Goal: Information Seeking & Learning: Learn about a topic

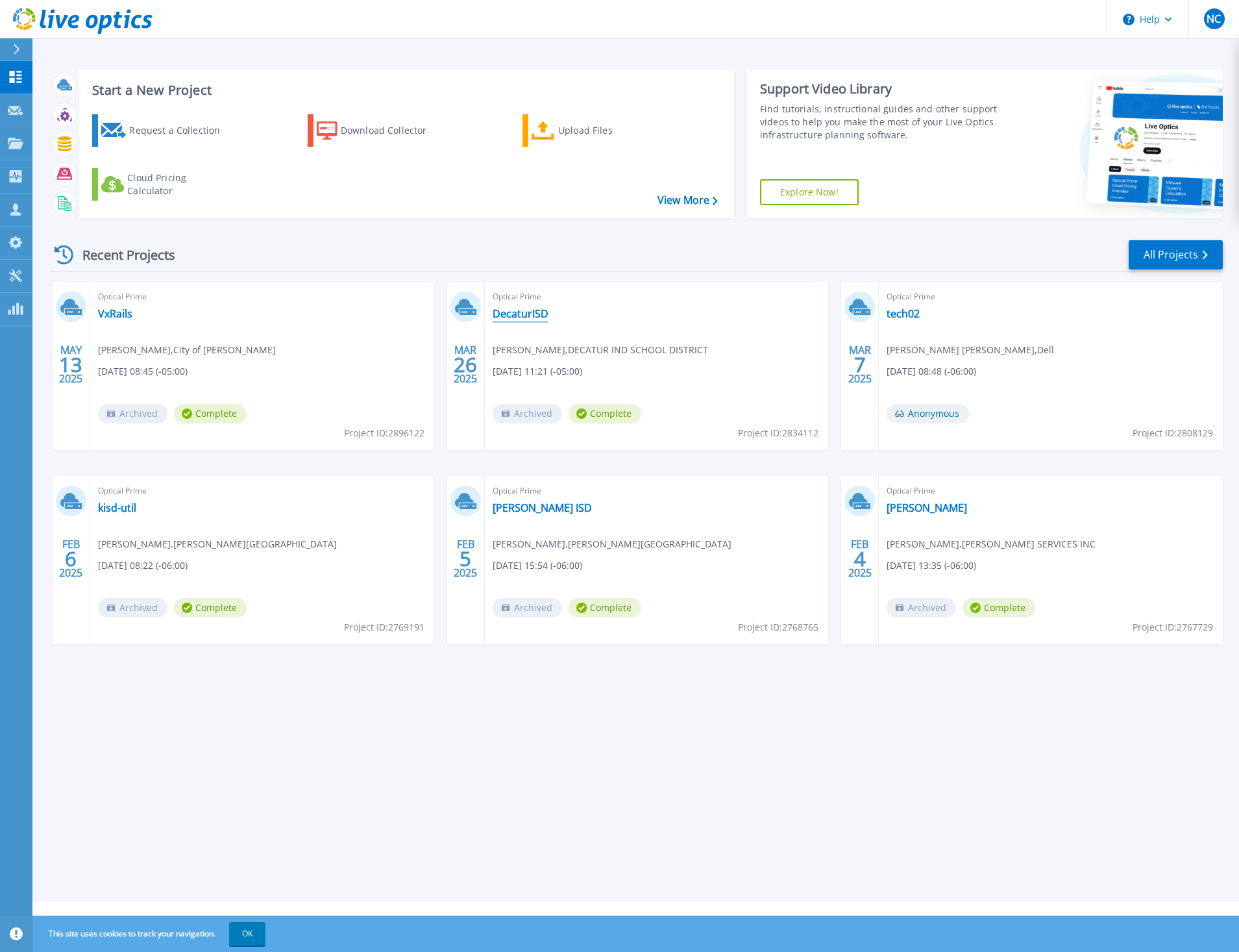
click at [508, 316] on link "DecaturISD" at bounding box center [521, 313] width 56 height 13
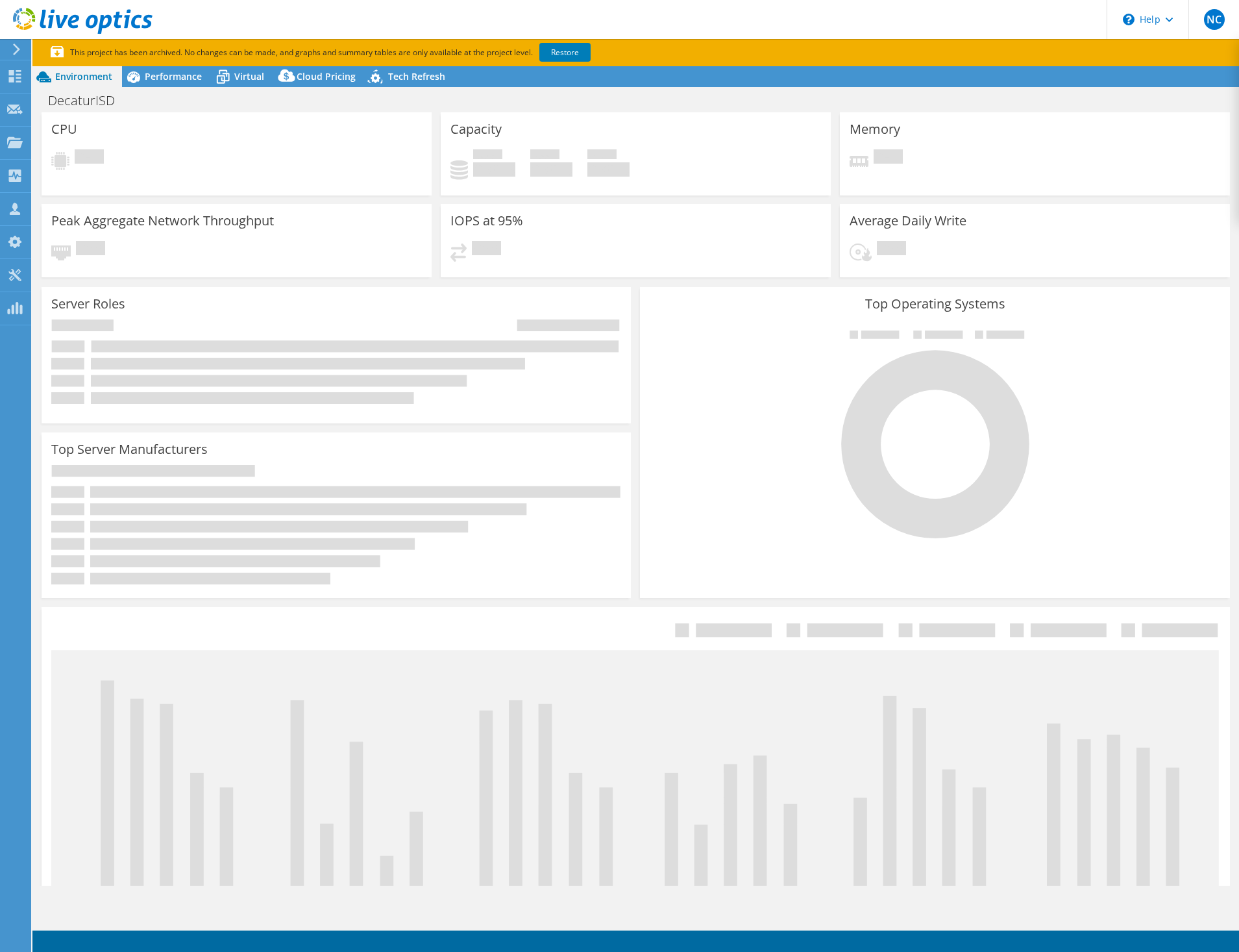
select select "USD"
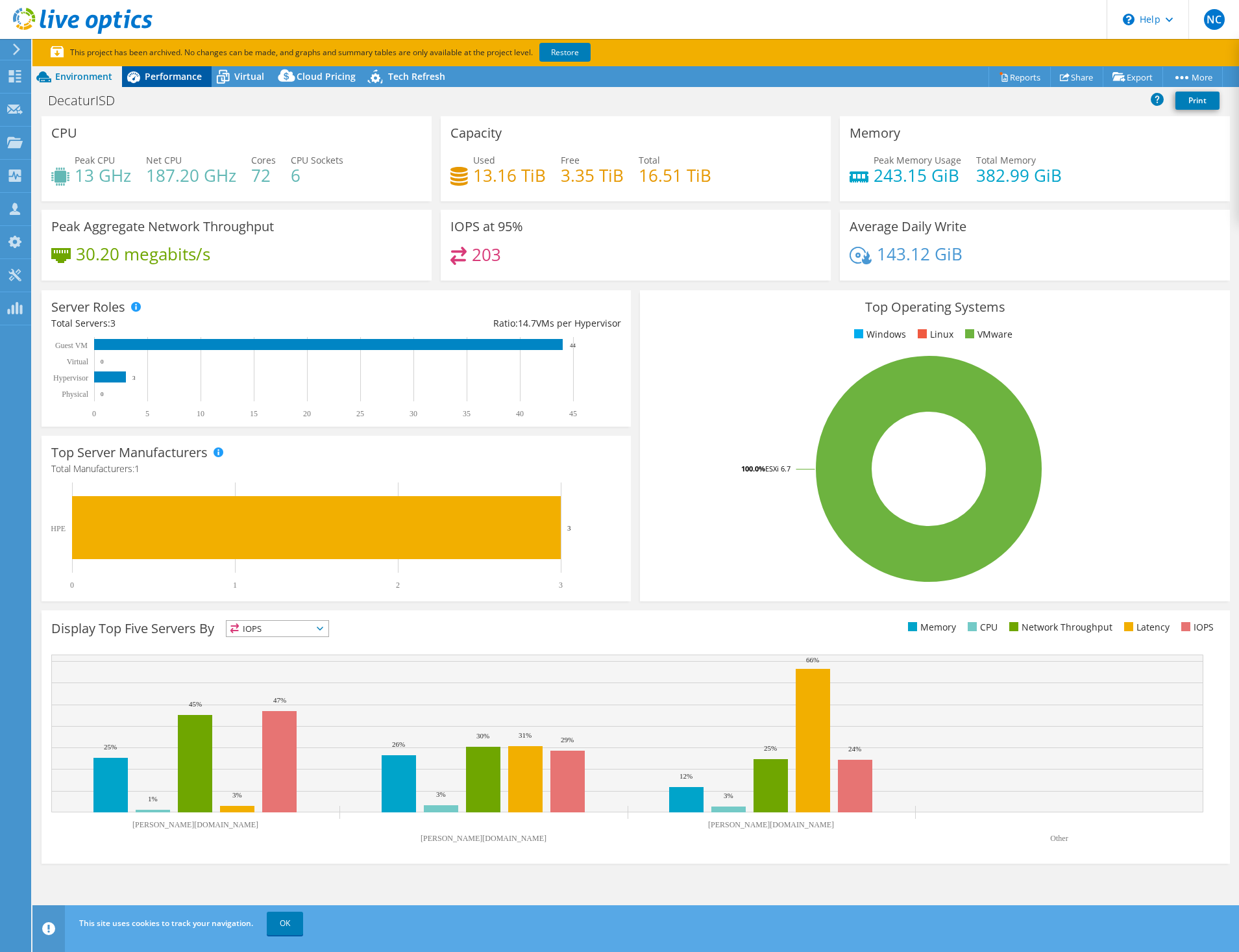
click at [154, 80] on span "Performance" at bounding box center [174, 76] width 57 height 12
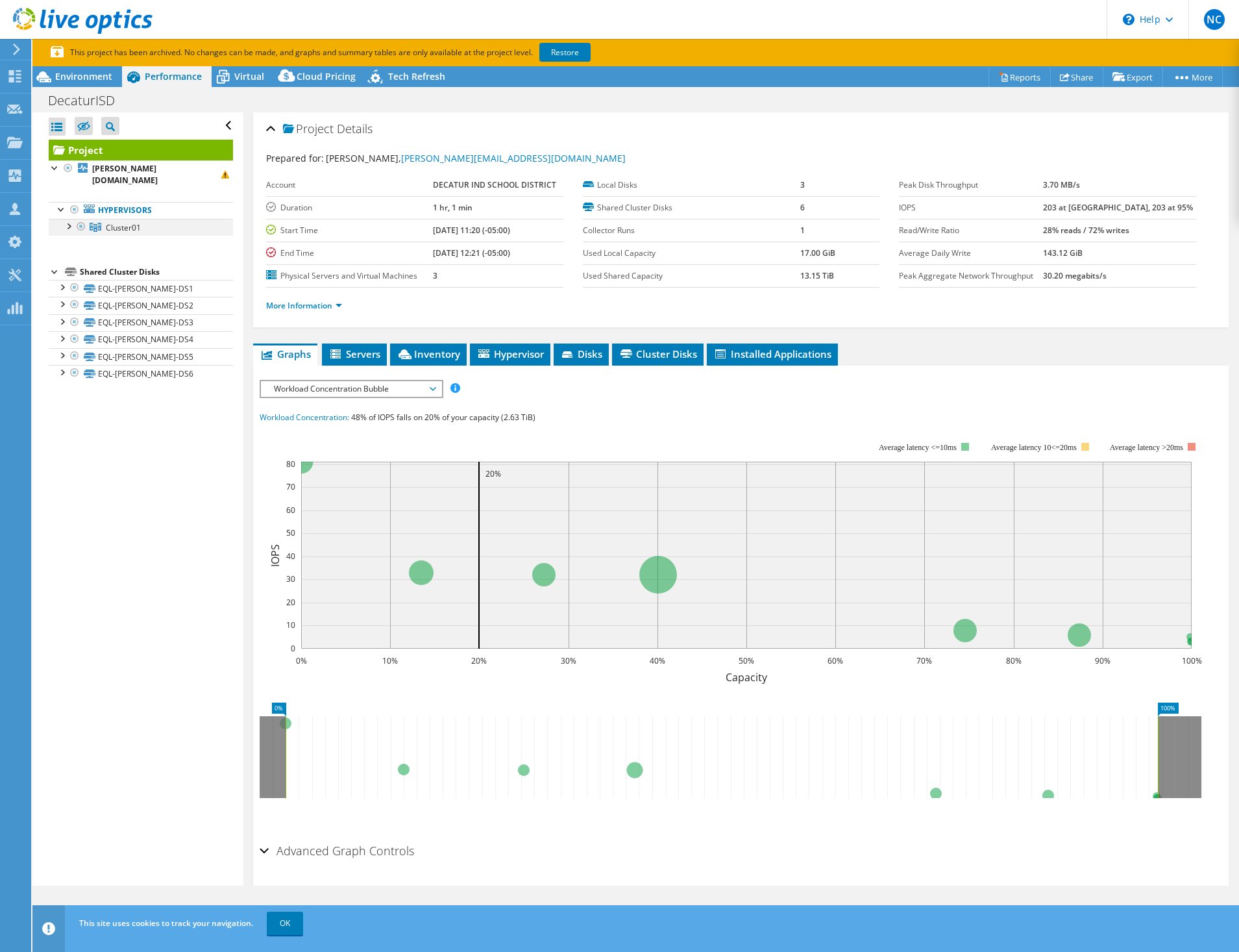
click at [68, 219] on div at bounding box center [68, 225] width 13 height 13
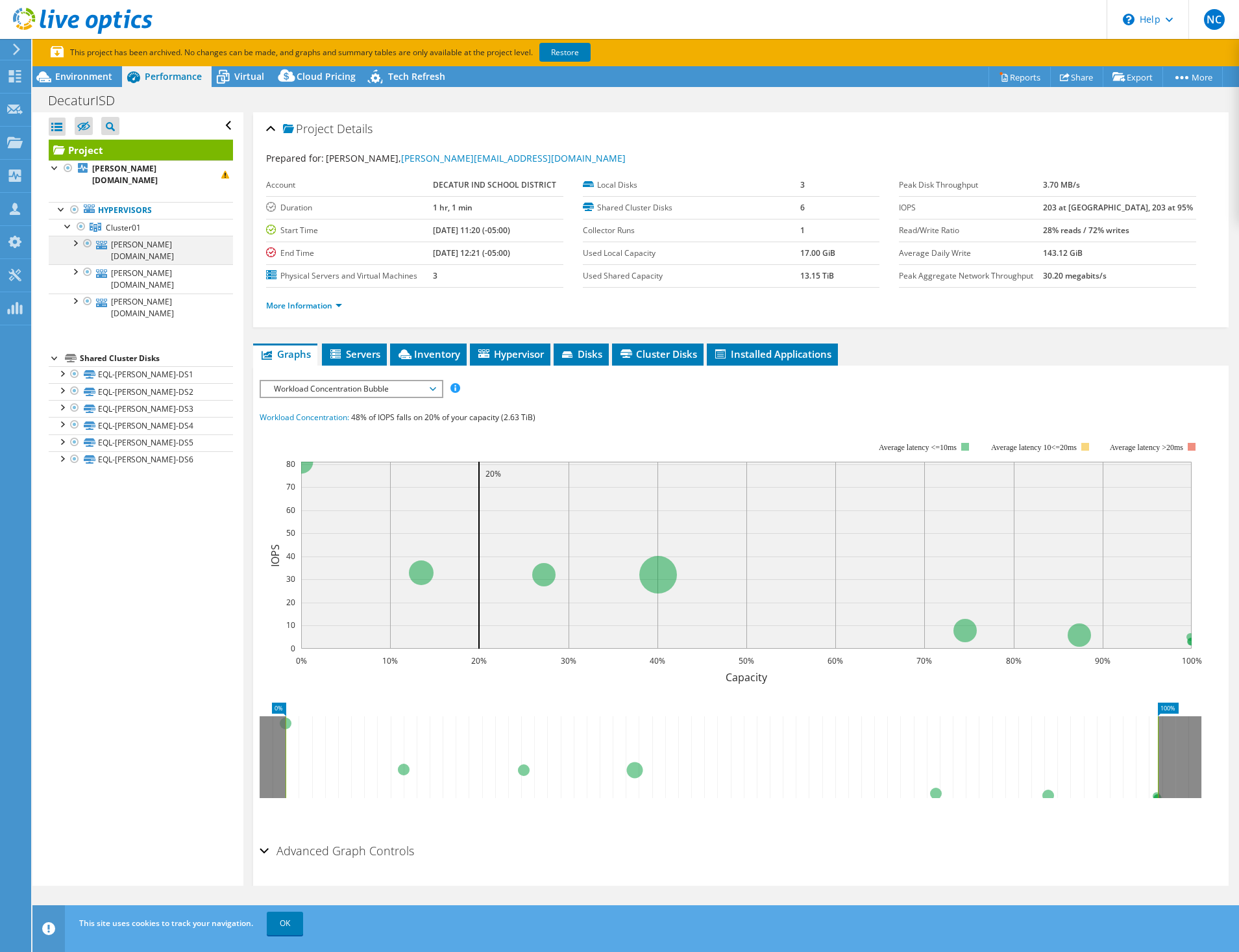
click at [76, 235] on div at bounding box center [74, 241] width 13 height 13
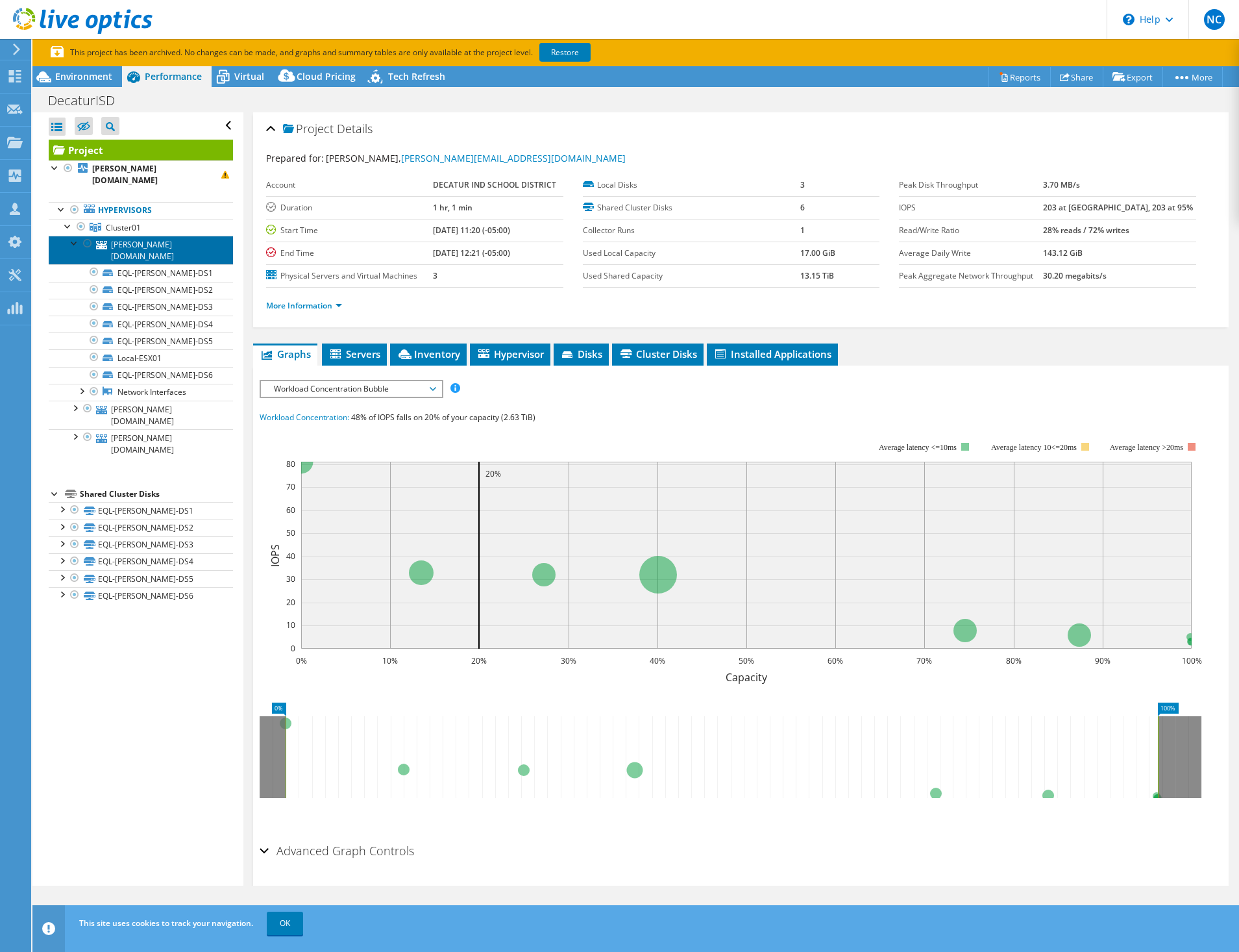
click at [157, 237] on link "[PERSON_NAME][DOMAIN_NAME]" at bounding box center [140, 249] width 184 height 29
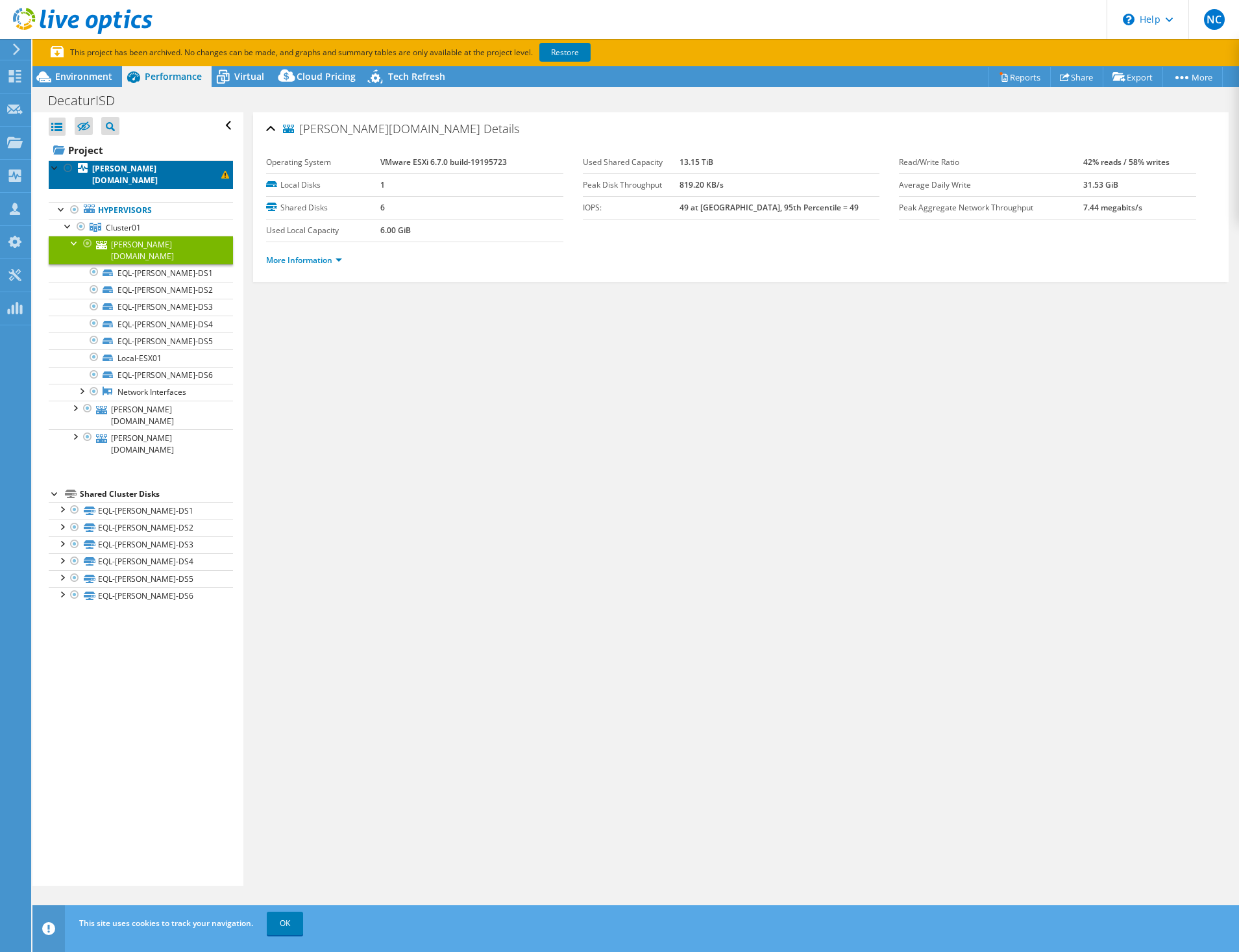
click at [112, 169] on b "[PERSON_NAME][DOMAIN_NAME]" at bounding box center [124, 174] width 66 height 22
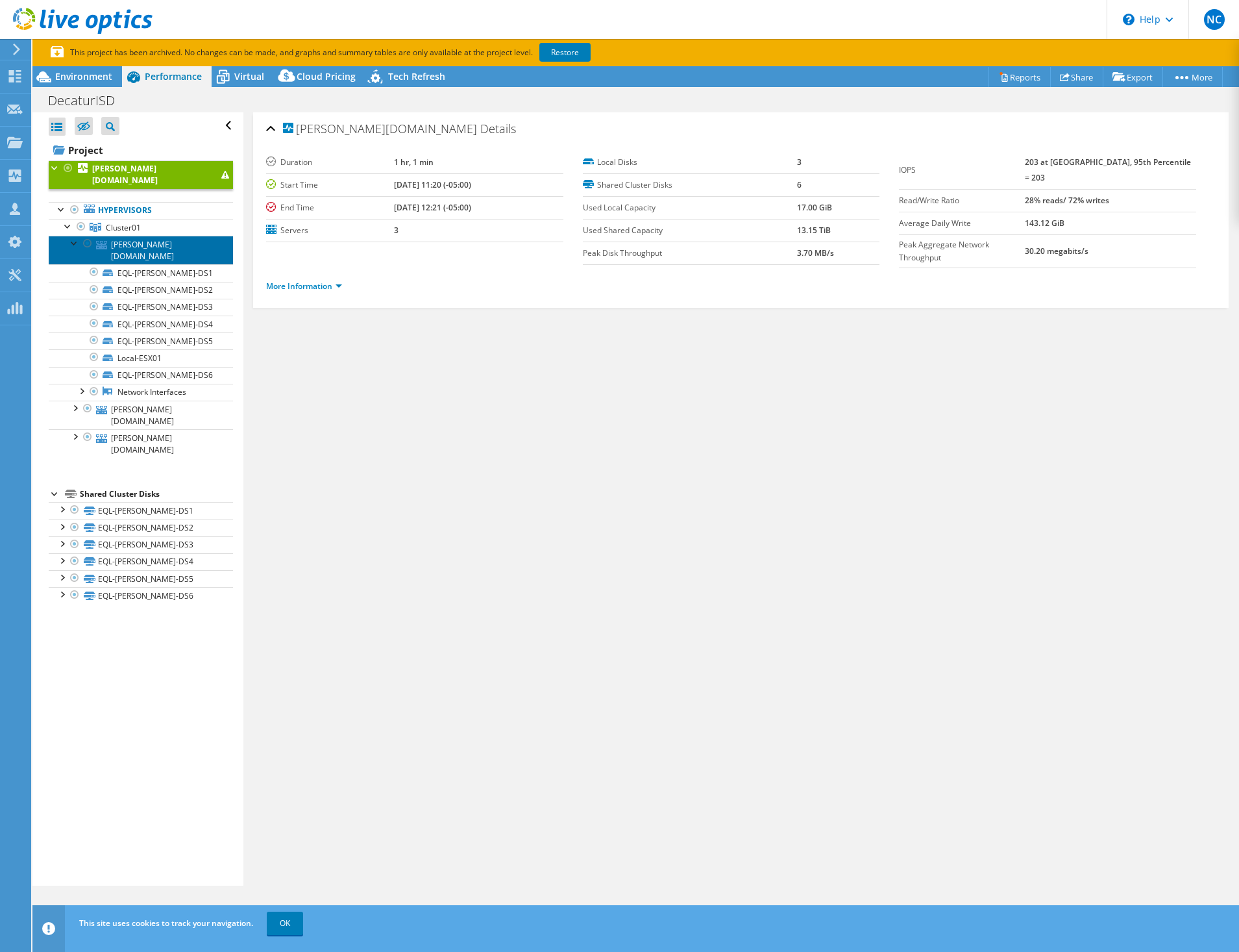
click at [138, 235] on link "[PERSON_NAME][DOMAIN_NAME]" at bounding box center [140, 249] width 184 height 29
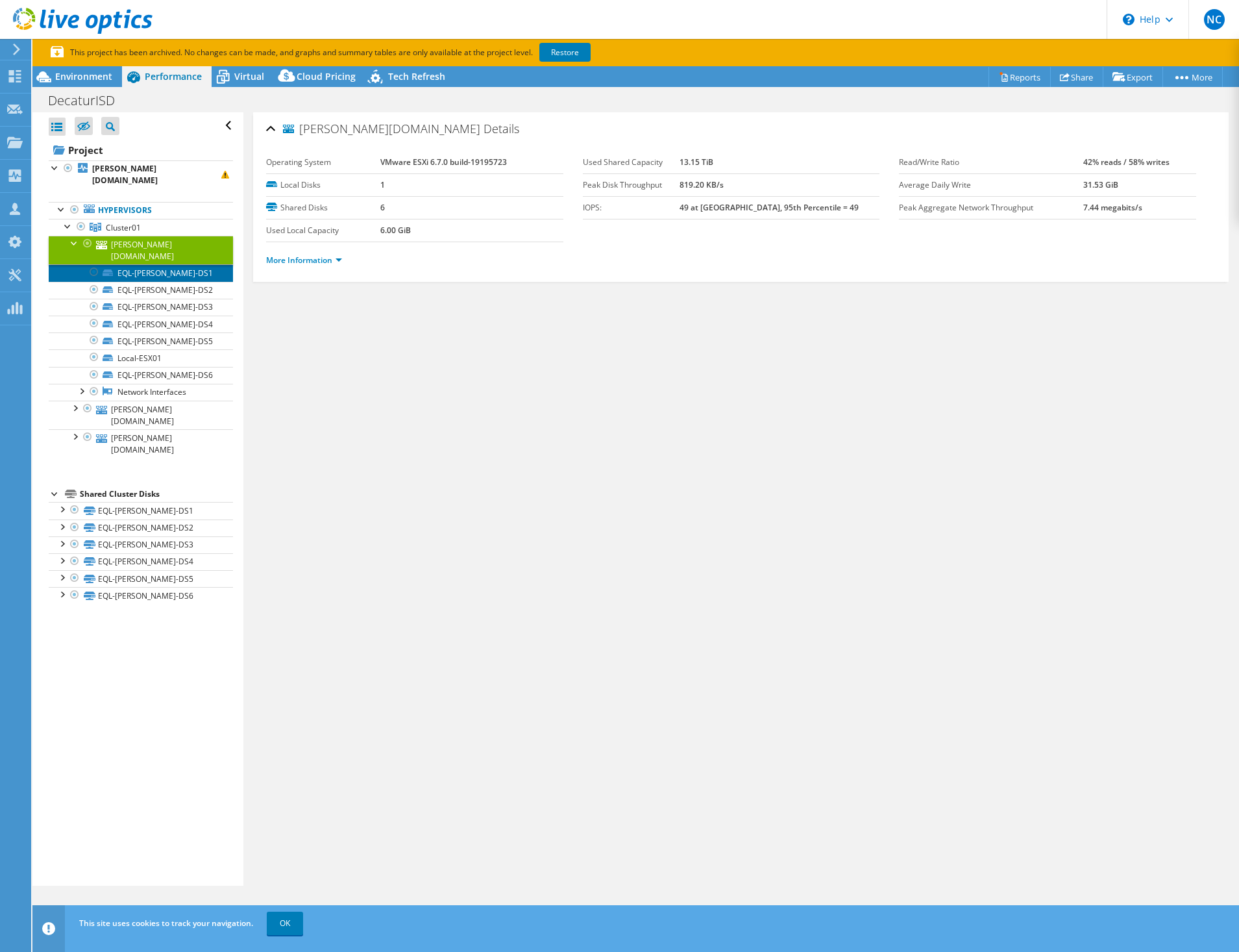
click at [150, 264] on link "EQL-[PERSON_NAME]-DS1" at bounding box center [140, 272] width 184 height 17
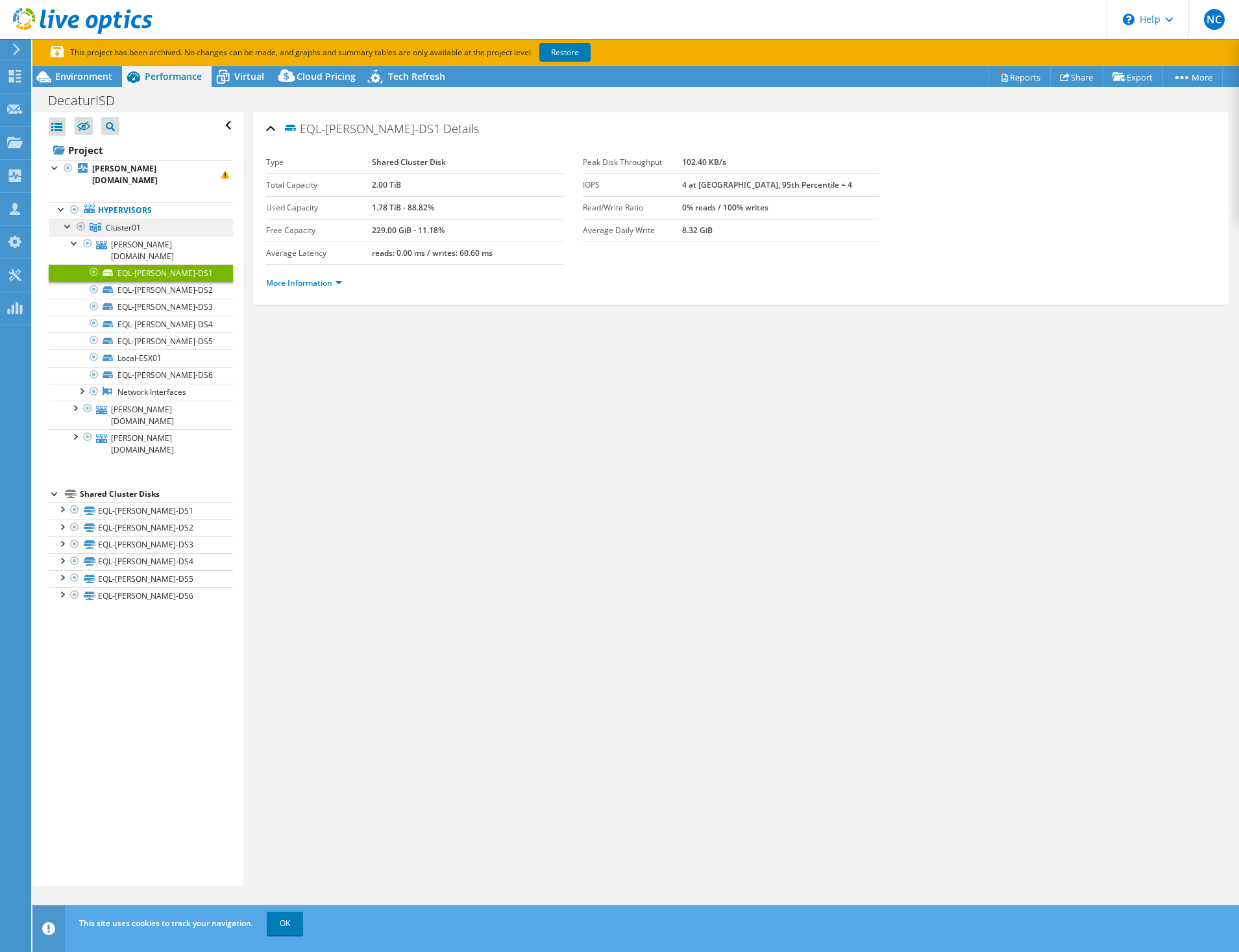
click at [157, 223] on link "Cluster01" at bounding box center [140, 228] width 184 height 17
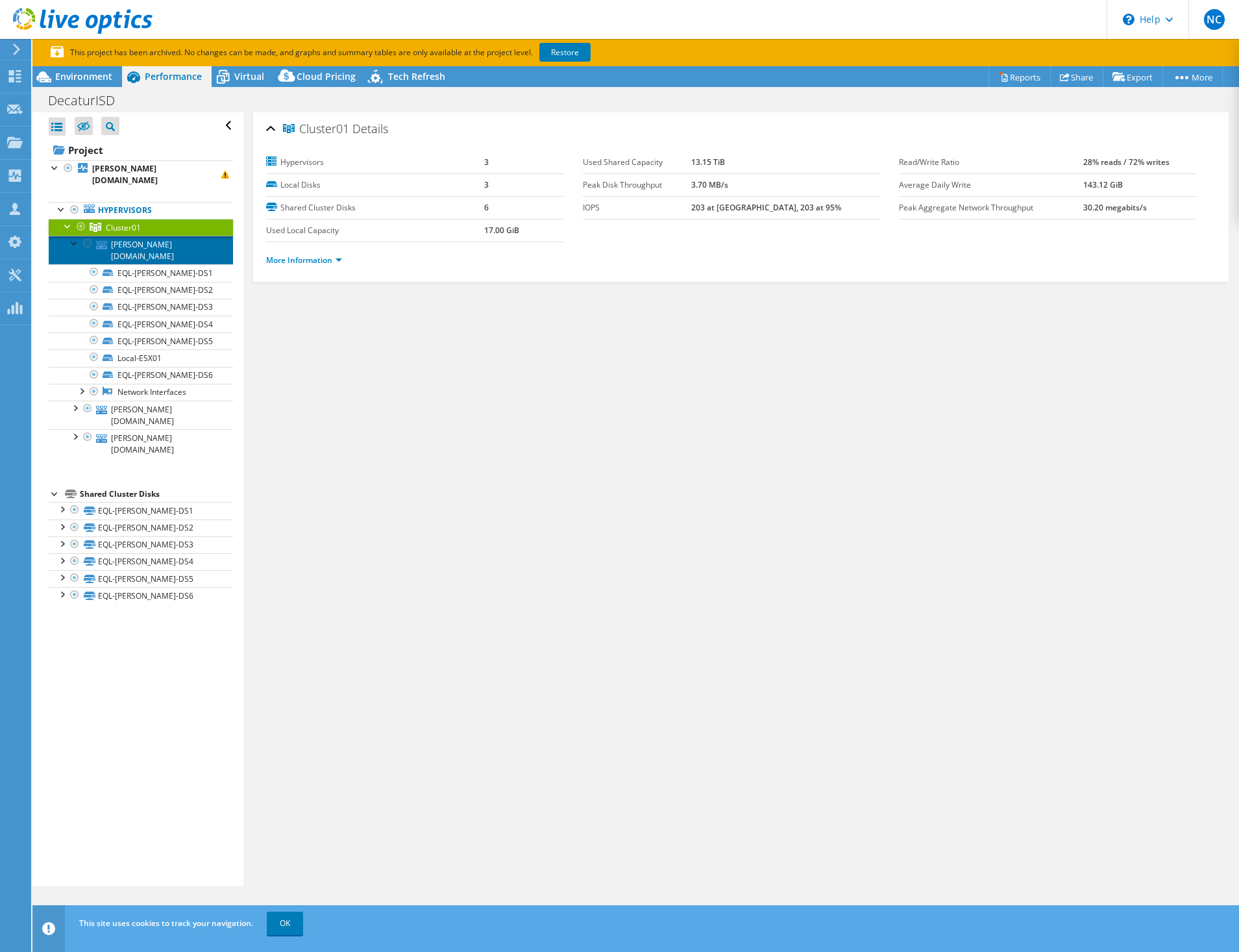
click at [153, 235] on link "[PERSON_NAME][DOMAIN_NAME]" at bounding box center [140, 249] width 184 height 29
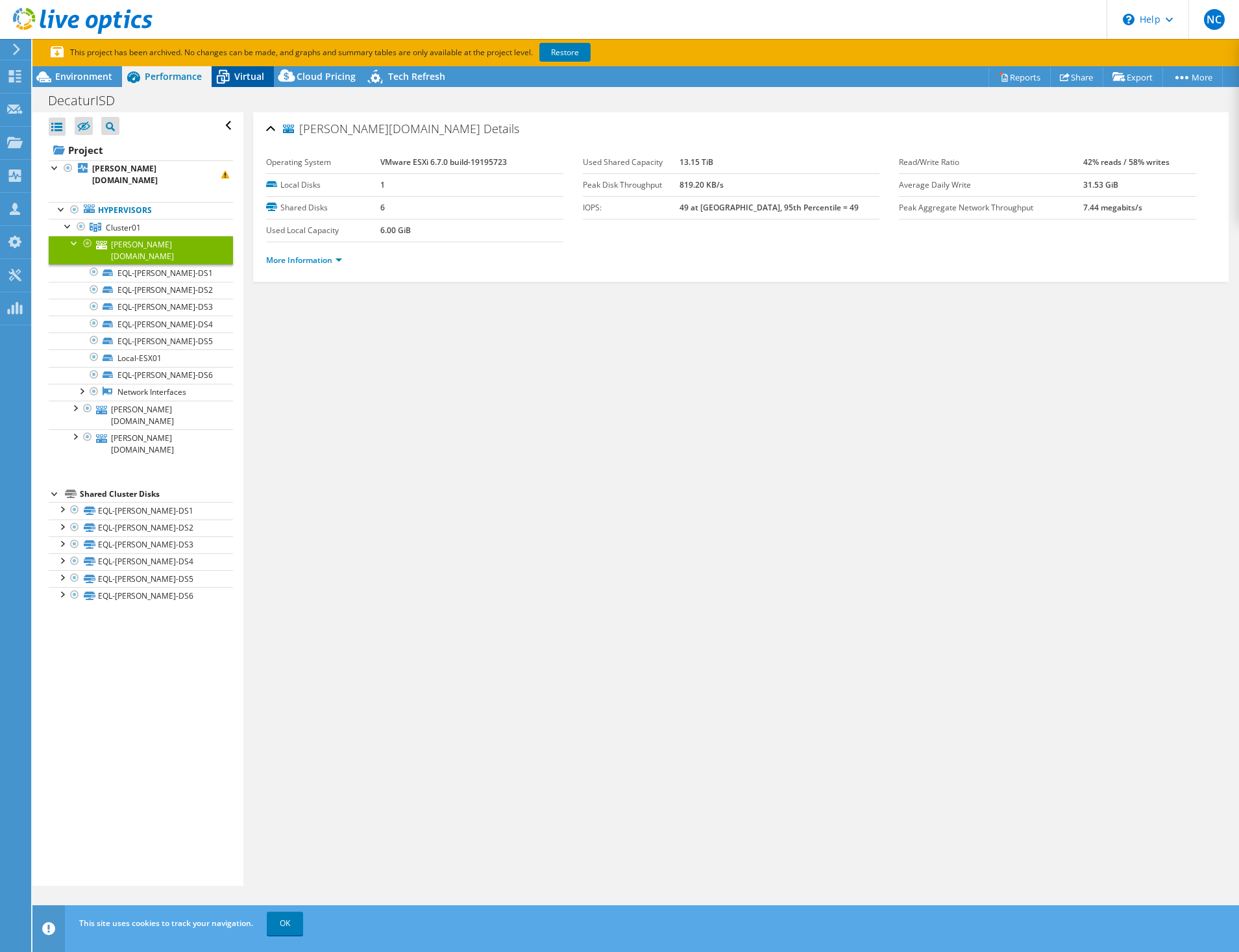
click at [248, 82] on span "Virtual" at bounding box center [249, 76] width 30 height 12
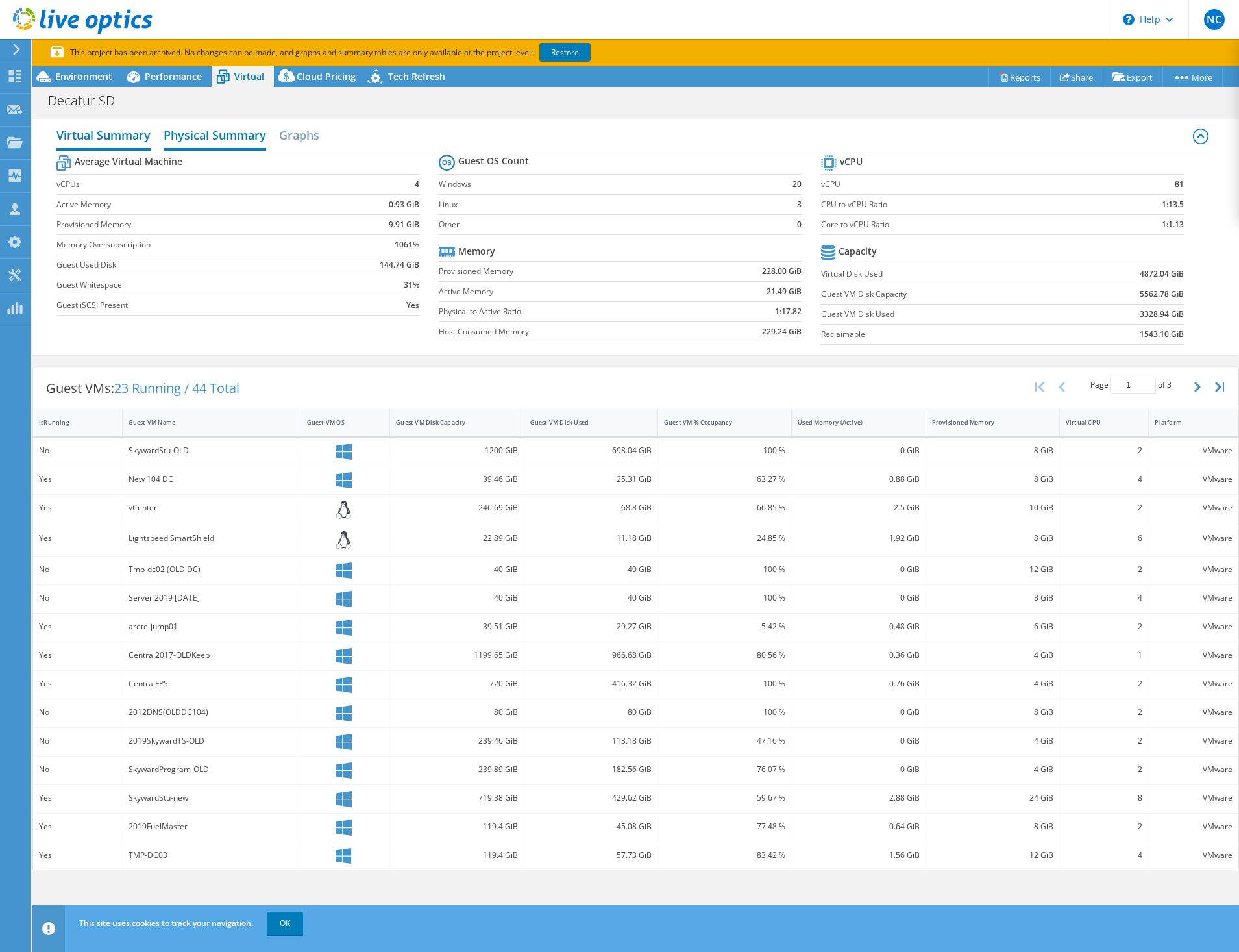
click at [218, 139] on h2 "Physical Summary" at bounding box center [214, 136] width 103 height 29
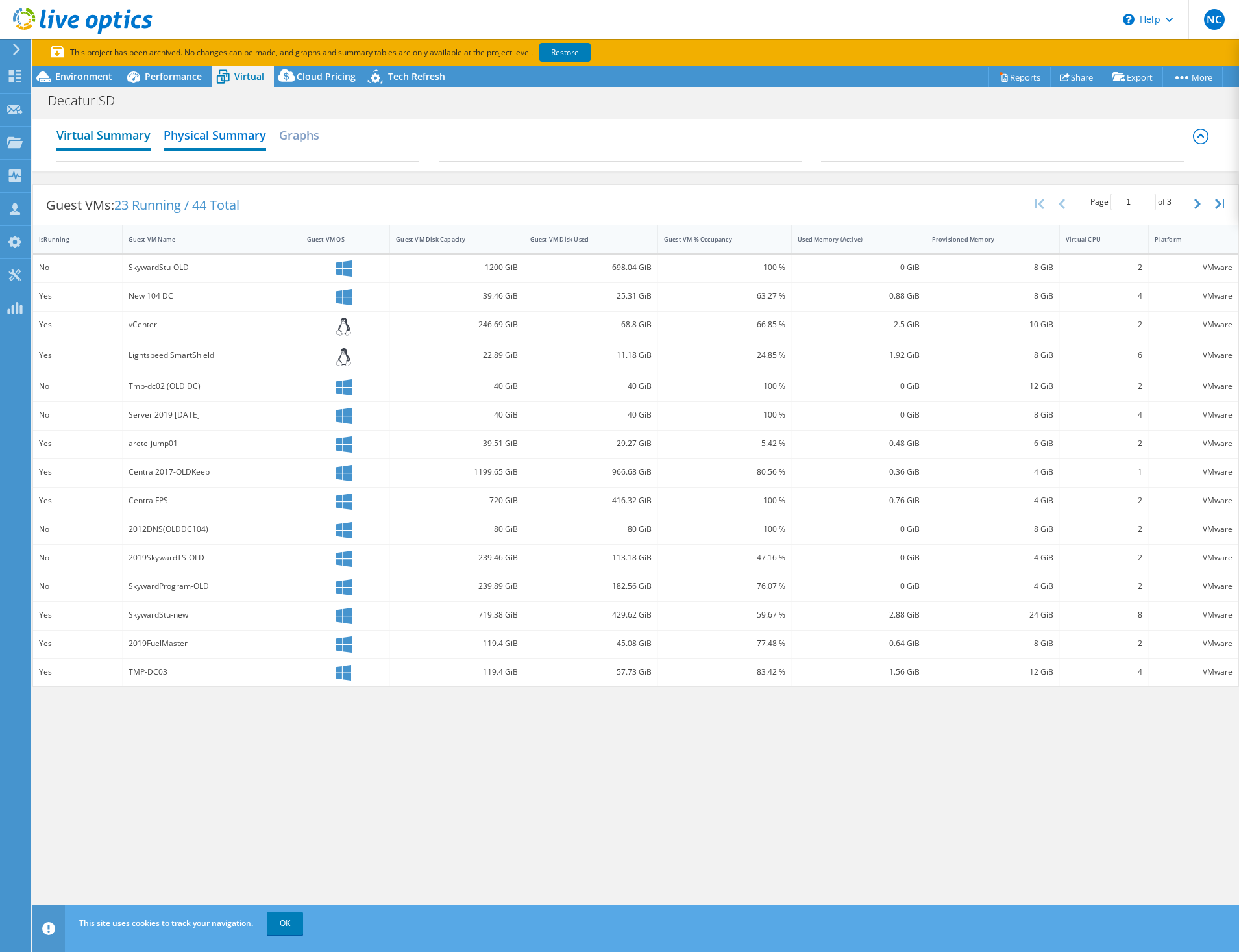
click at [137, 137] on h2 "Virtual Summary" at bounding box center [103, 136] width 94 height 29
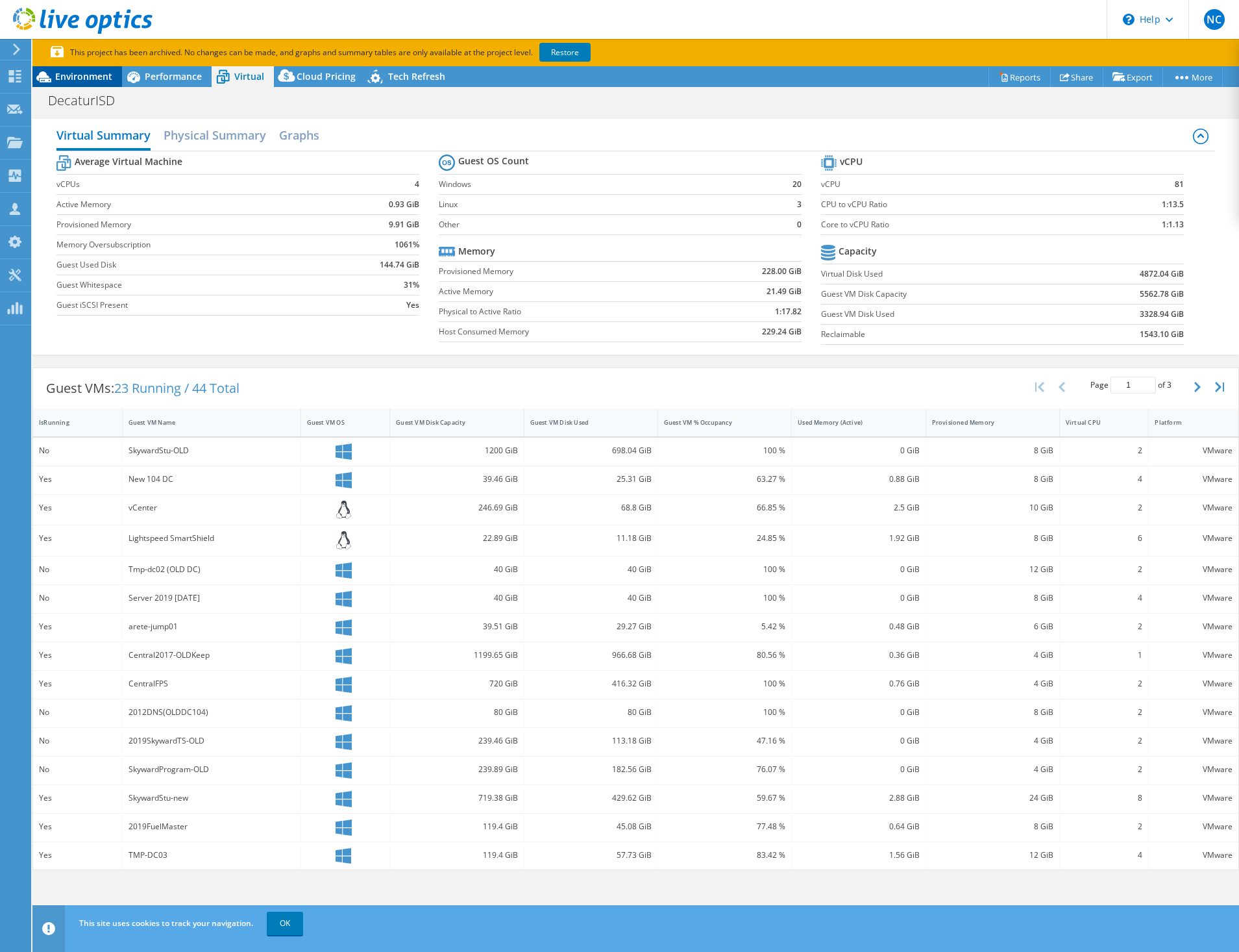
click at [82, 77] on span "Environment" at bounding box center [84, 76] width 57 height 12
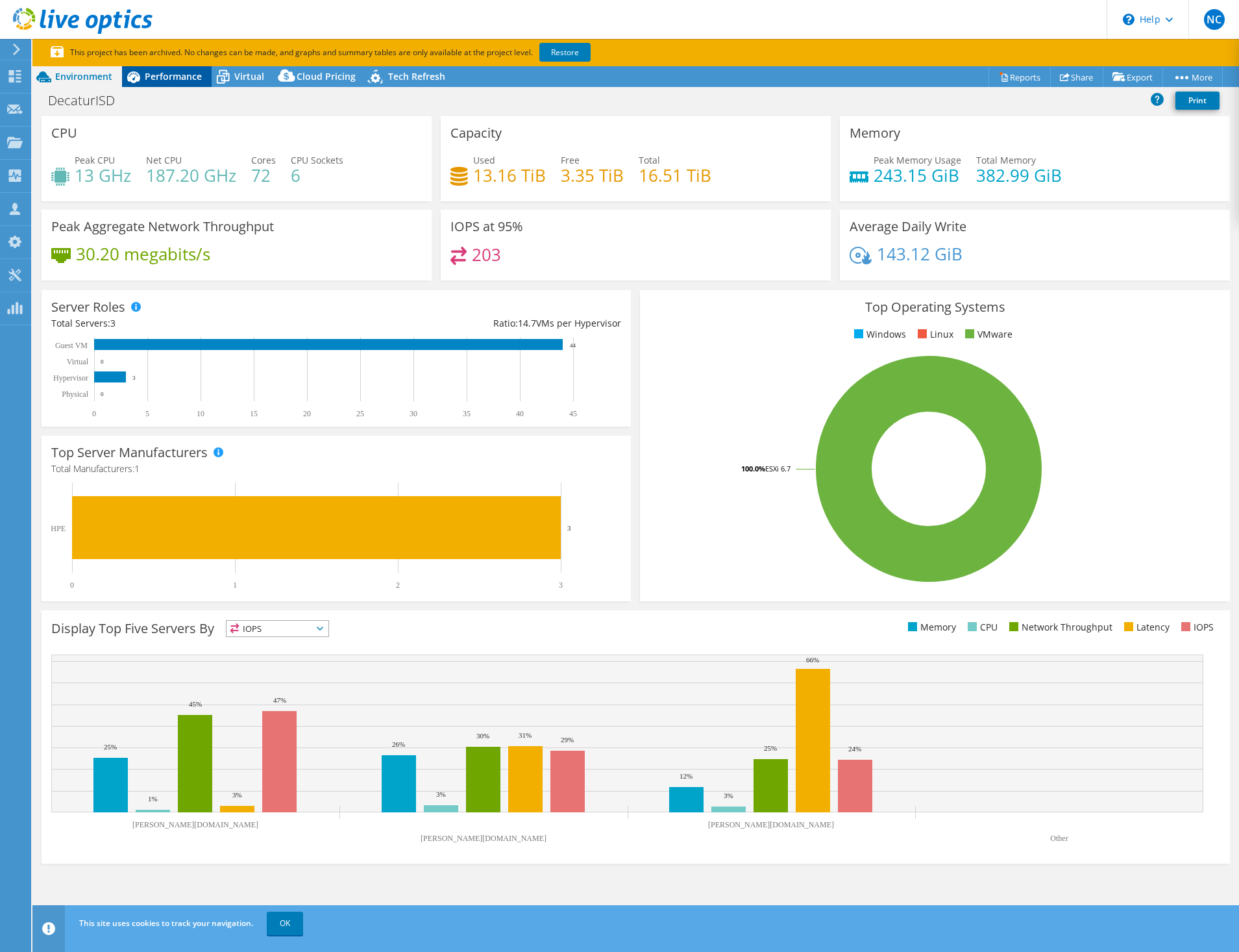
click at [166, 85] on div "Performance" at bounding box center [167, 76] width 89 height 21
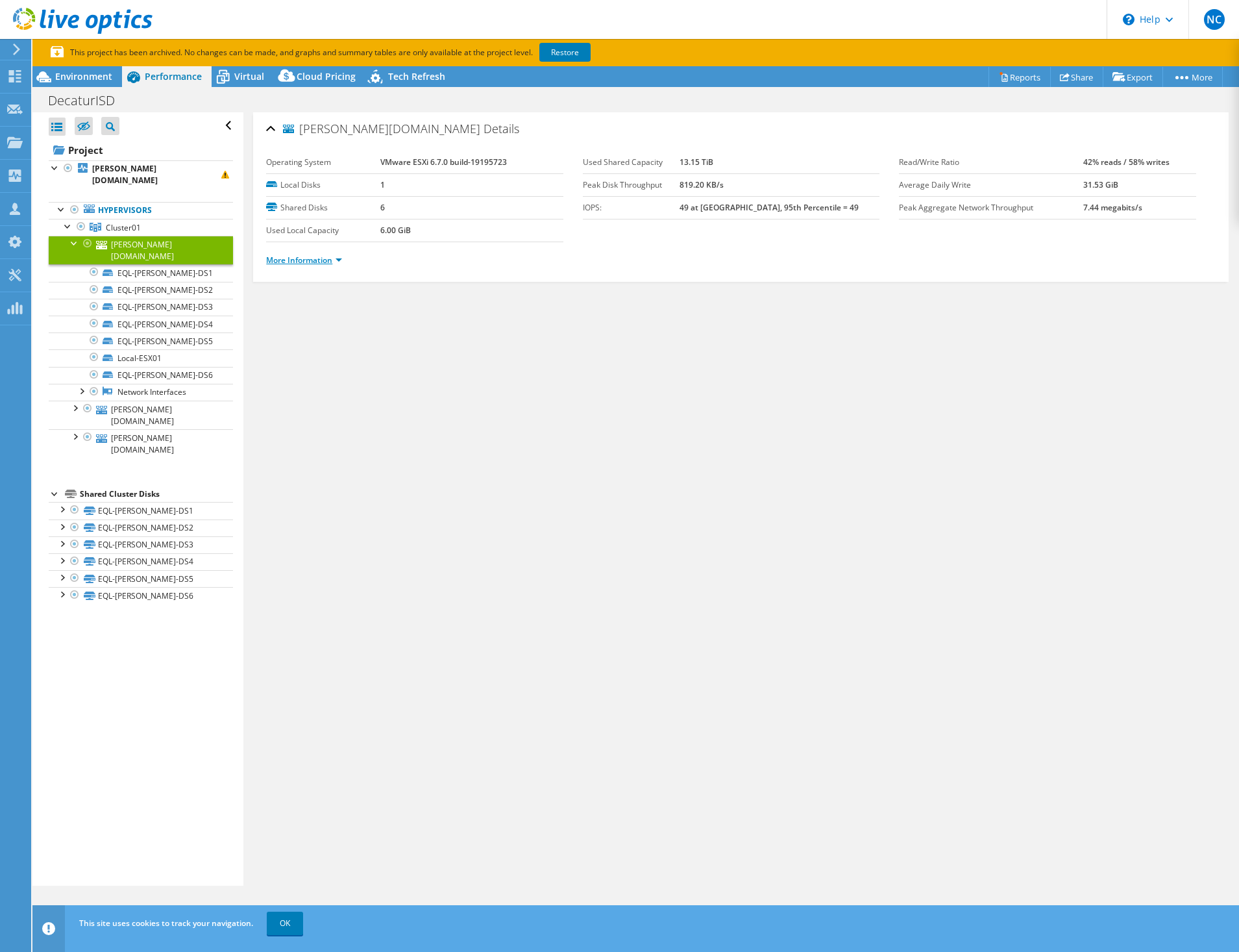
click at [311, 264] on link "More Information" at bounding box center [304, 260] width 76 height 11
